Goal: Information Seeking & Learning: Find specific fact

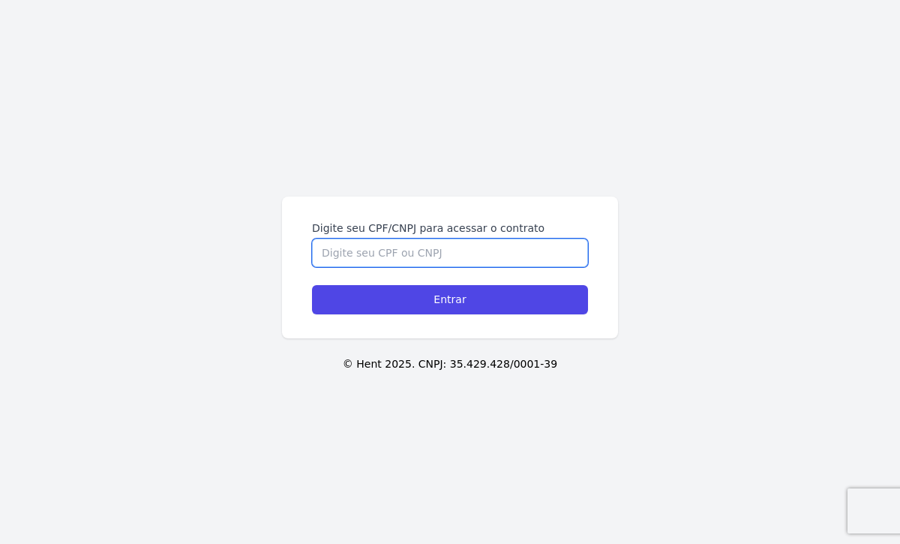
click at [338, 260] on input "Digite seu CPF/CNPJ para acessar o contrato" at bounding box center [450, 253] width 276 height 29
paste input "128.121.977-06"
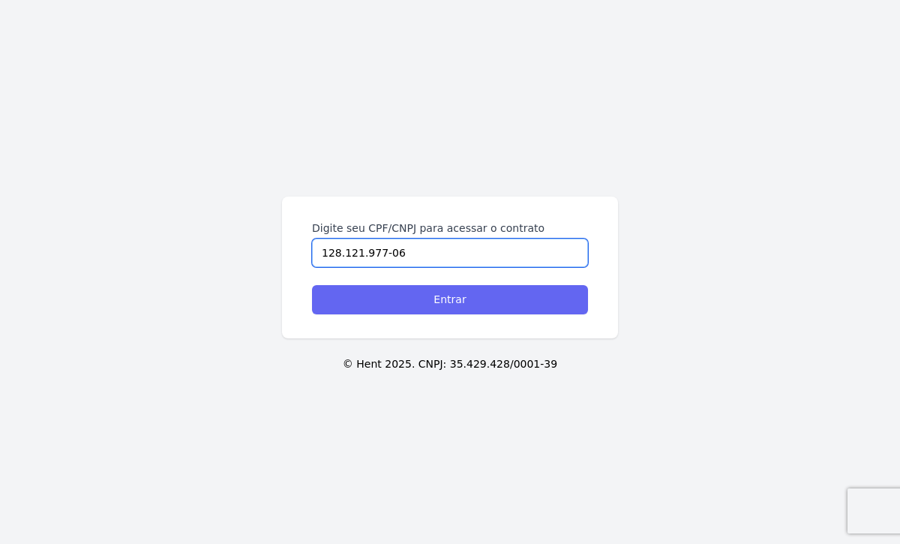
type input "128.121.977-06"
click at [374, 302] on input "Entrar" at bounding box center [450, 299] width 276 height 29
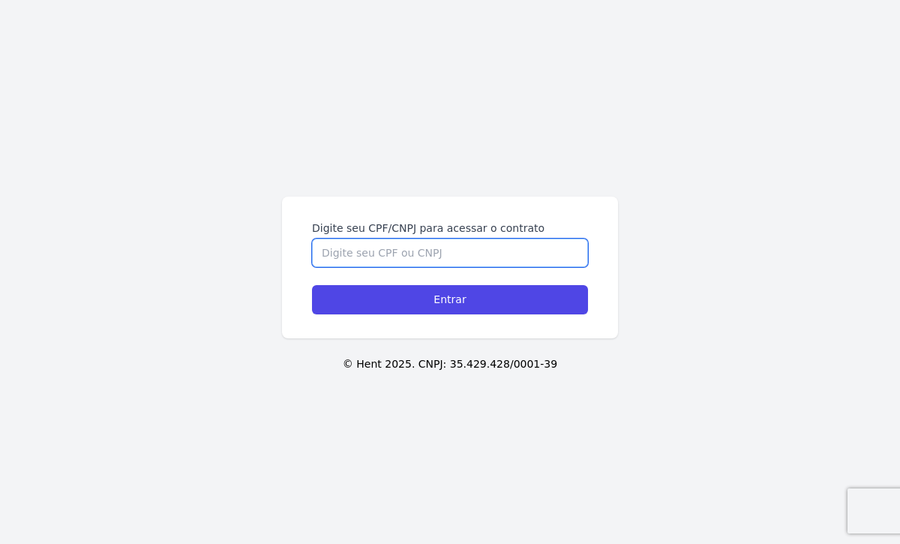
click at [392, 260] on input "Digite seu CPF/CNPJ para acessar o contrato" at bounding box center [450, 253] width 276 height 29
paste input "128.121.977-06"
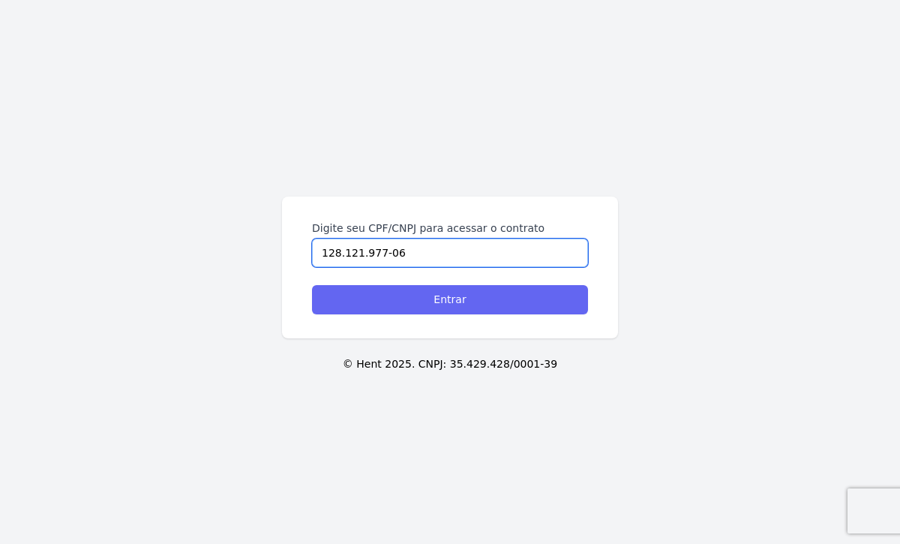
type input "128.121.977-06"
click at [385, 308] on input "Entrar" at bounding box center [450, 299] width 276 height 29
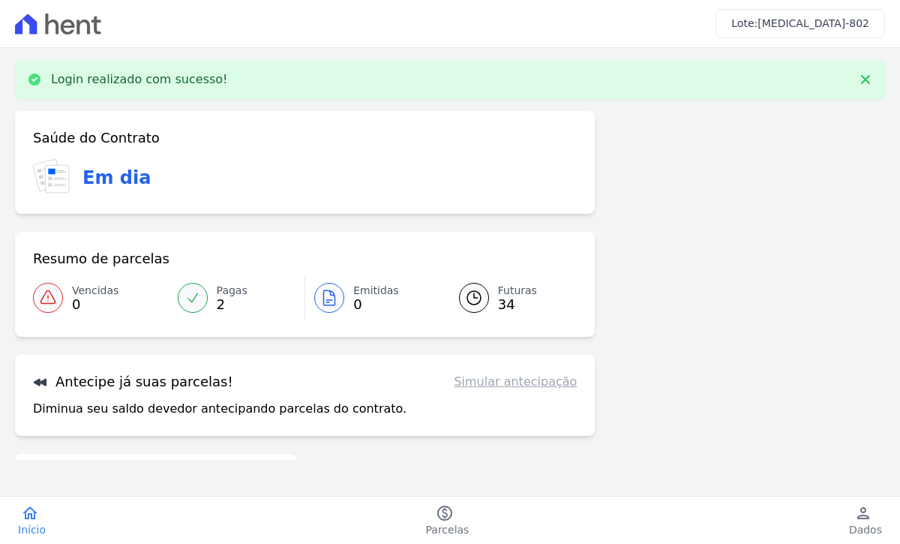
click at [322, 296] on icon at bounding box center [329, 298] width 18 height 18
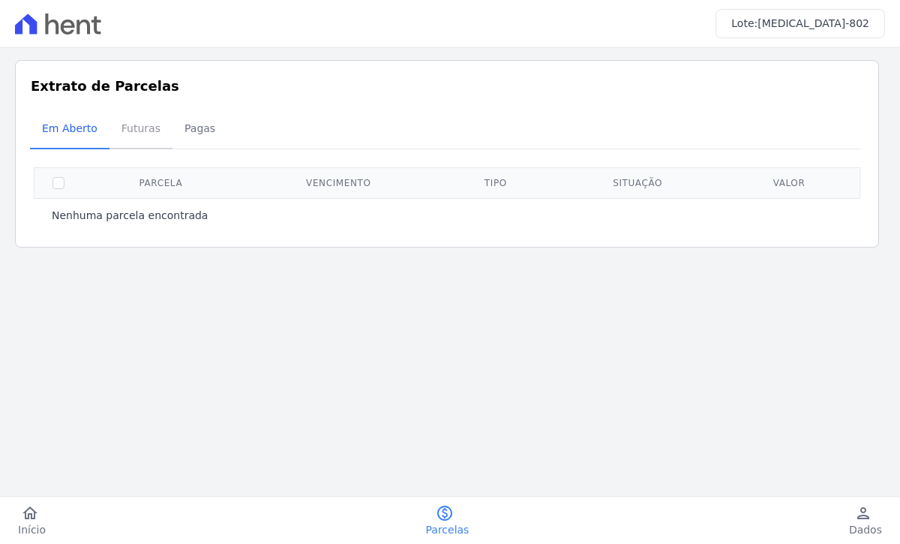
click at [127, 128] on span "Futuras" at bounding box center [141, 128] width 57 height 30
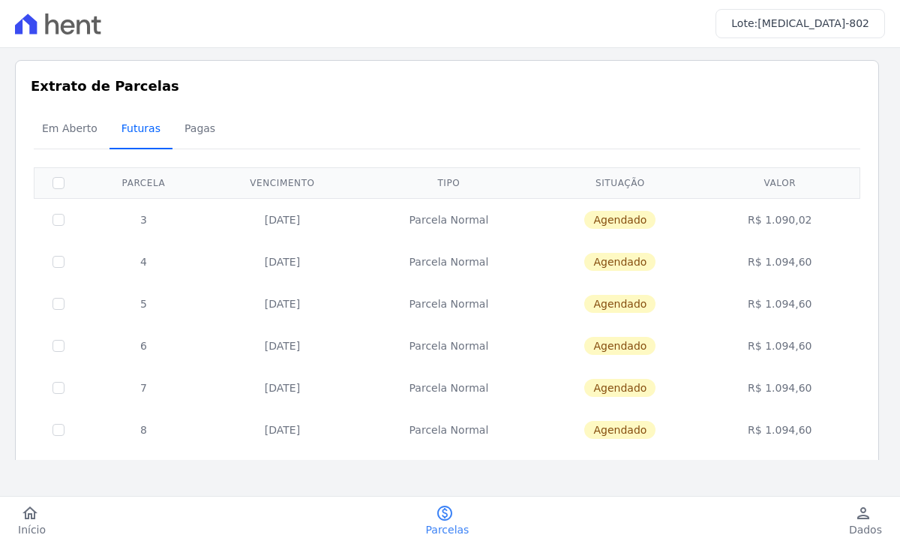
click at [138, 125] on span "Futuras" at bounding box center [141, 128] width 57 height 30
click at [70, 128] on span "Em Aberto" at bounding box center [70, 128] width 74 height 30
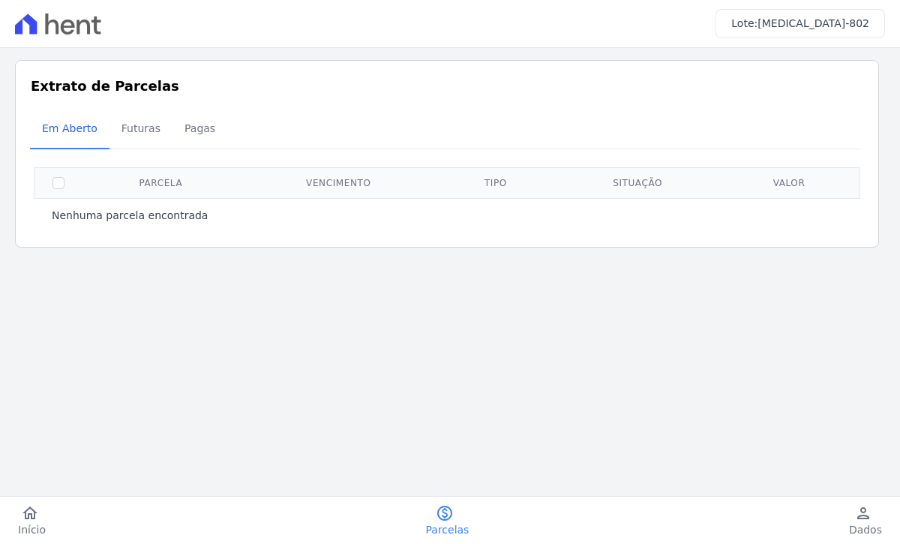
click at [56, 29] on icon at bounding box center [58, 24] width 86 height 21
click at [36, 27] on icon at bounding box center [26, 24] width 22 height 20
click at [38, 522] on span "Início" at bounding box center [32, 529] width 28 height 15
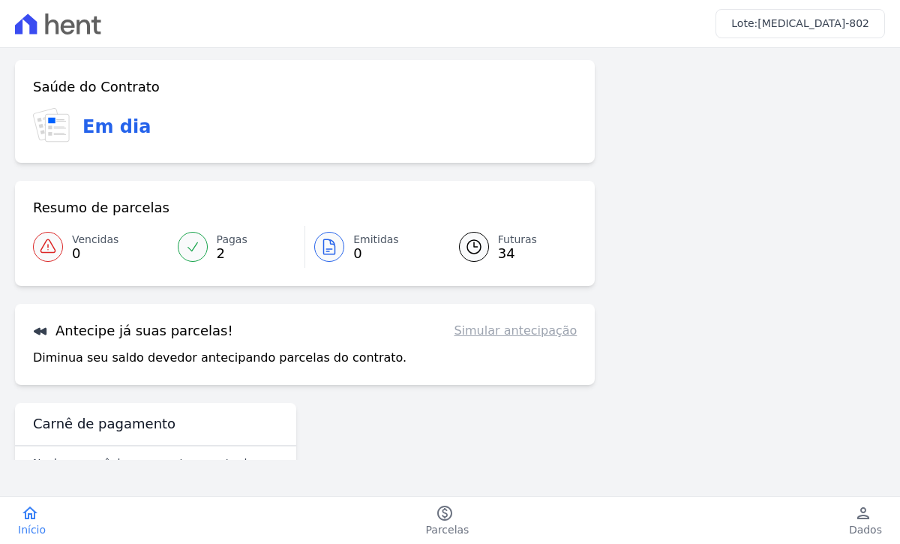
scroll to position [44, 0]
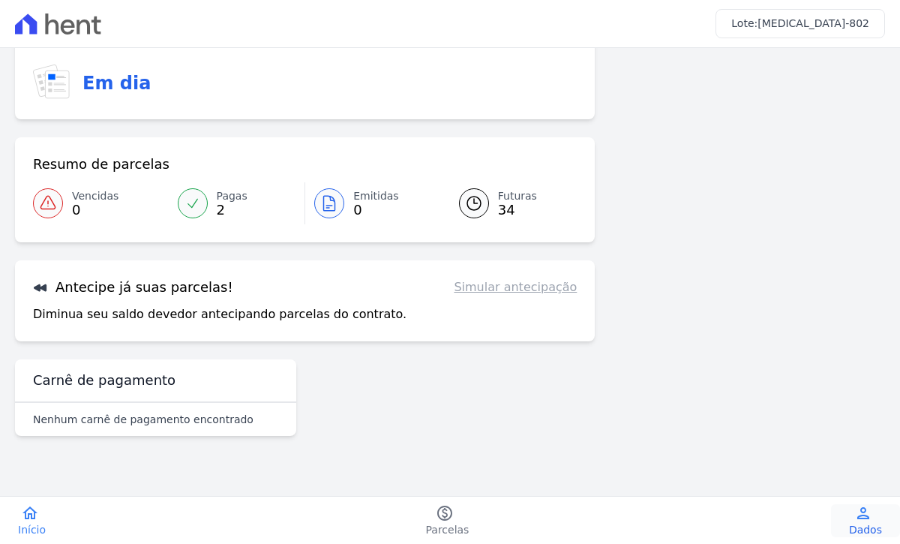
click at [848, 517] on link "person Dados" at bounding box center [865, 520] width 69 height 33
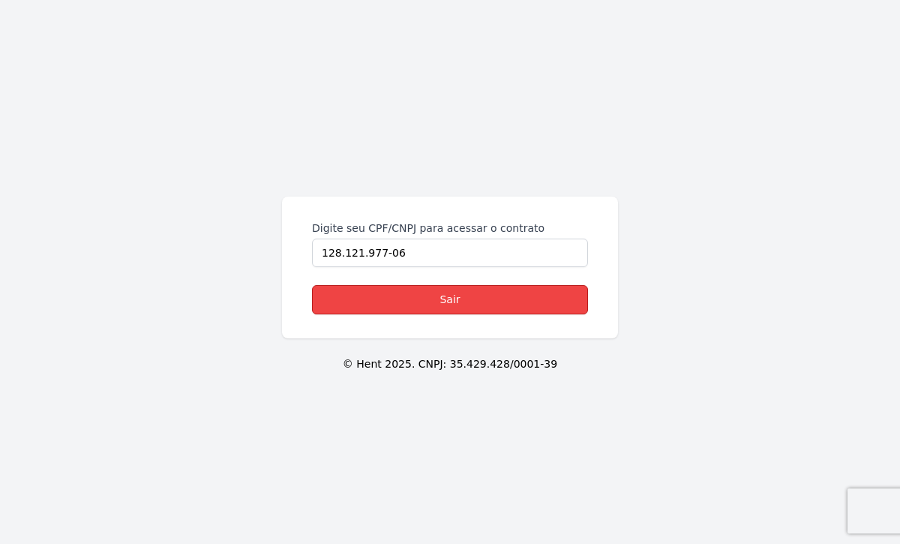
click at [365, 296] on link "Sair" at bounding box center [450, 299] width 276 height 29
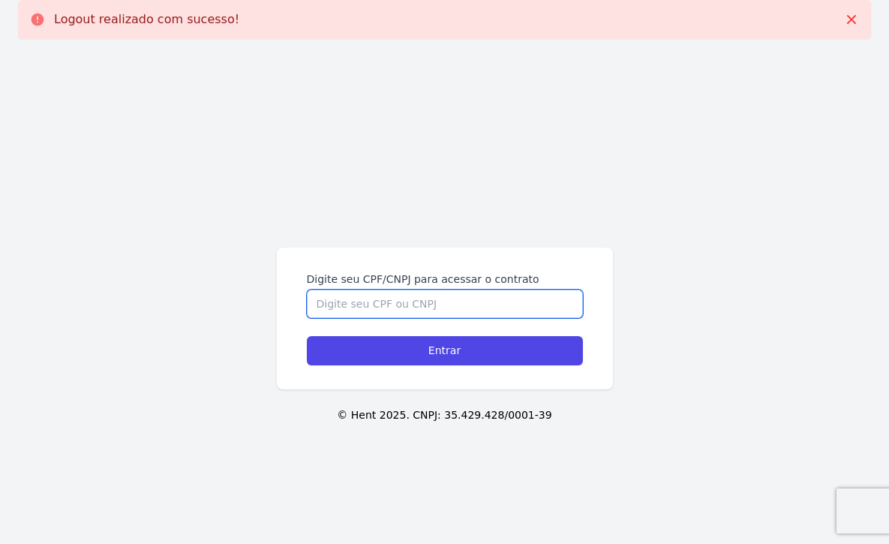
click at [374, 296] on input "Digite seu CPF/CNPJ para acessar o contrato" at bounding box center [445, 304] width 276 height 29
paste input "128.121.977-06"
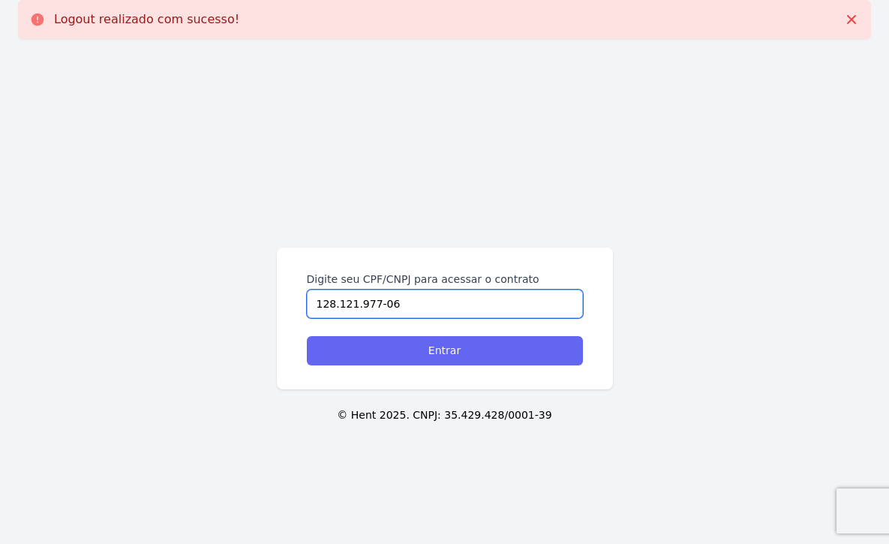
type input "128.121.977-06"
click at [353, 360] on input "Entrar" at bounding box center [445, 350] width 276 height 29
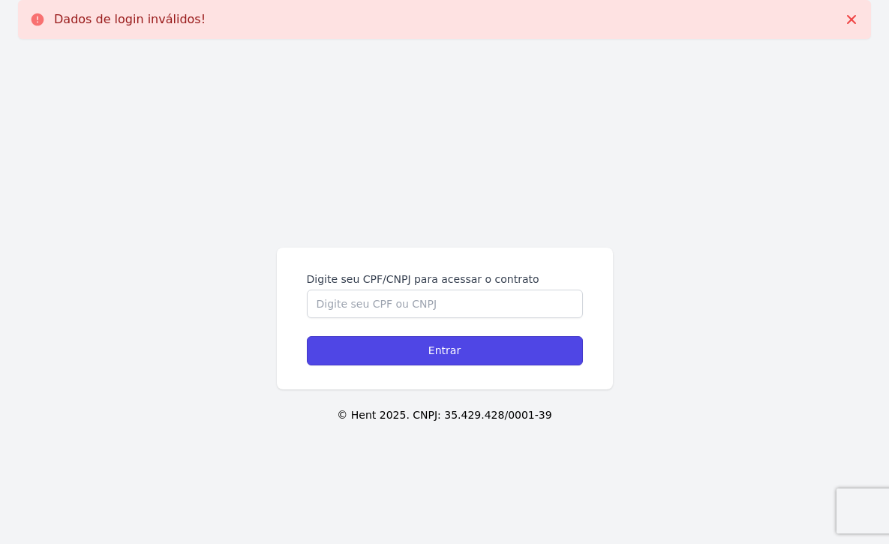
click at [353, 360] on input "Entrar" at bounding box center [445, 350] width 276 height 29
paste input "128.121.977-06"
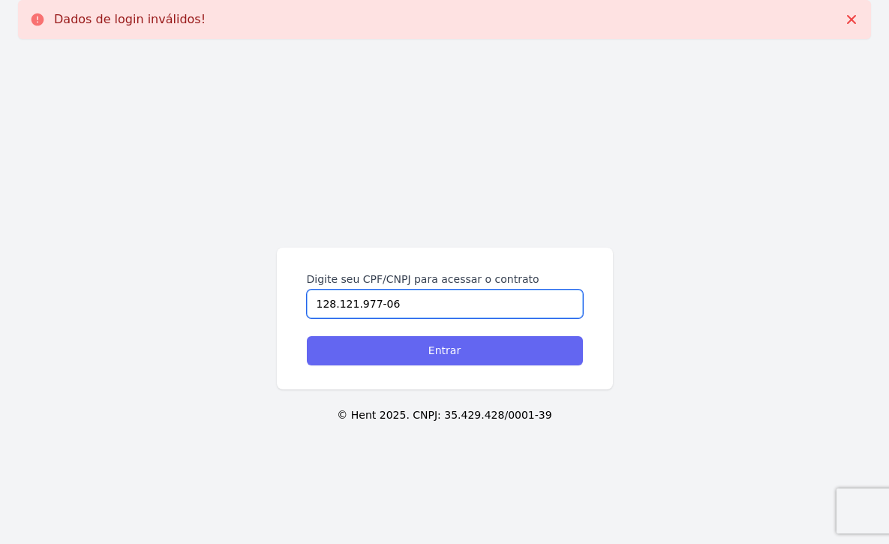
type input "128.121.977-06"
click at [382, 359] on input "Entrar" at bounding box center [445, 350] width 276 height 29
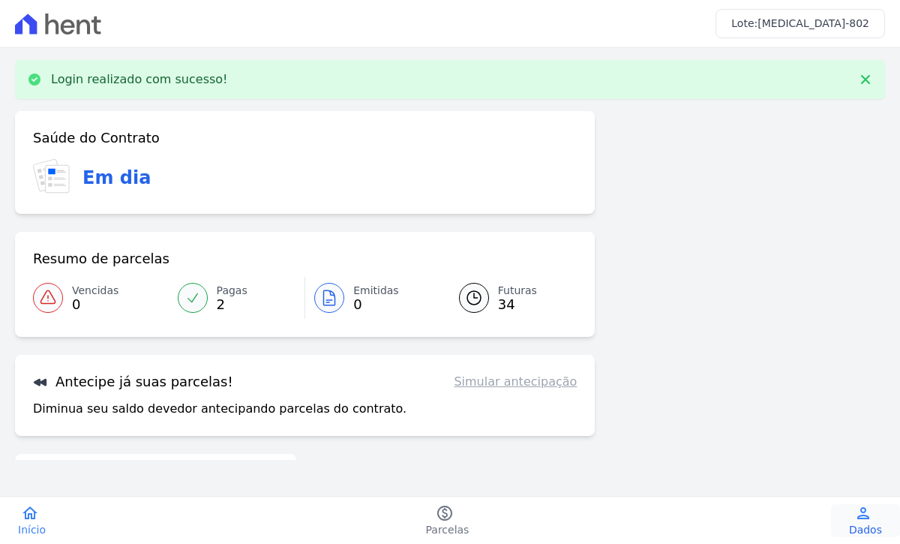
click at [868, 530] on span "Dados" at bounding box center [865, 529] width 33 height 15
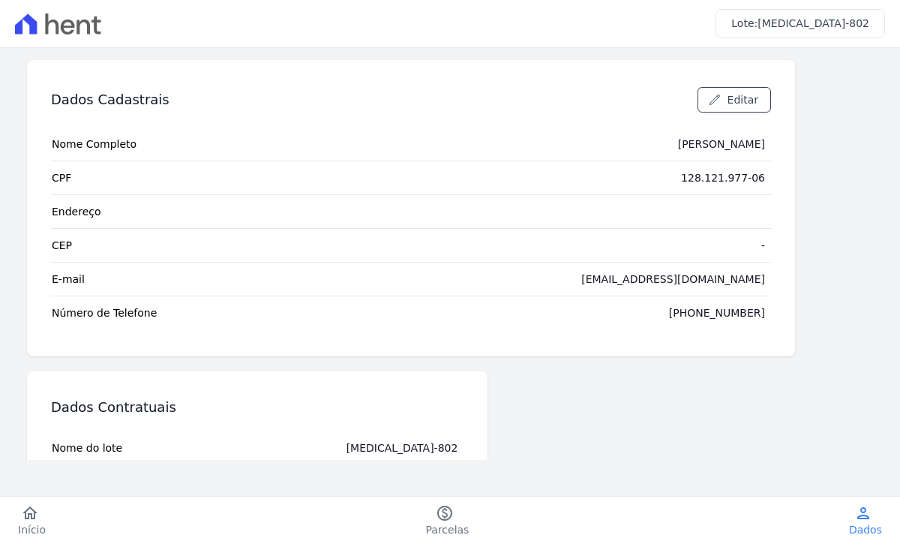
drag, startPoint x: 639, startPoint y: 144, endPoint x: 769, endPoint y: 176, distance: 133.7
click at [769, 176] on tbody "Nome Completo [PERSON_NAME] CPF 128.121.977-06 Endereço CEP - E-mail [EMAIL_ADD…" at bounding box center [411, 229] width 720 height 202
copy tbody "[PERSON_NAME] CPF 128.121.977-06"
